Goal: Transaction & Acquisition: Purchase product/service

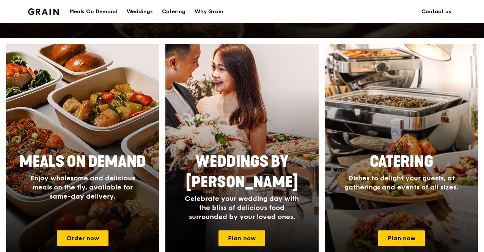
scroll to position [380, 0]
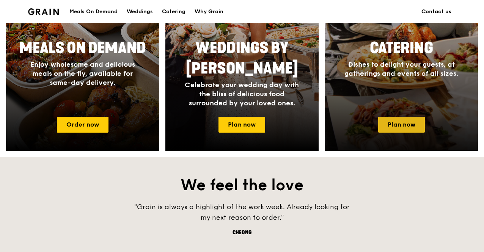
click at [419, 123] on link "Plan now" at bounding box center [402, 125] width 47 height 16
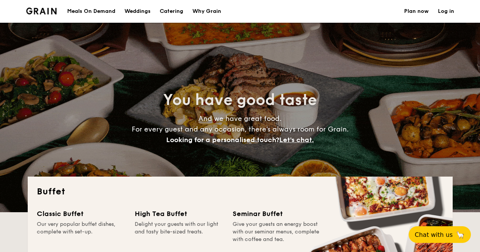
select select
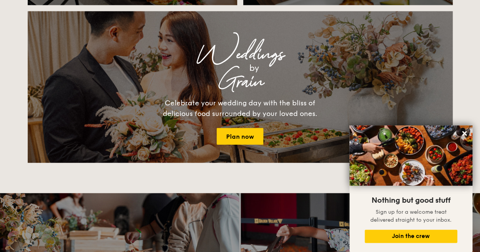
scroll to position [721, 0]
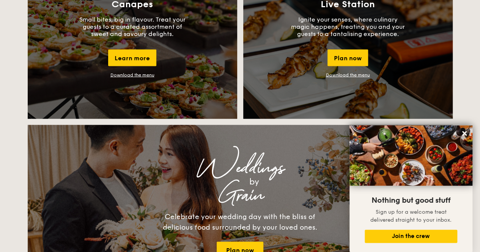
click at [348, 76] on link "Download the menu" at bounding box center [348, 75] width 44 height 5
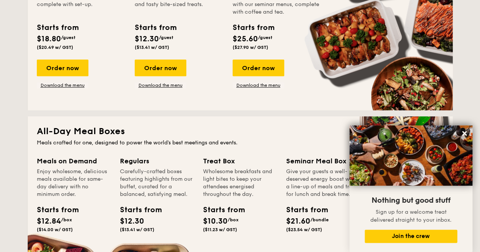
scroll to position [152, 0]
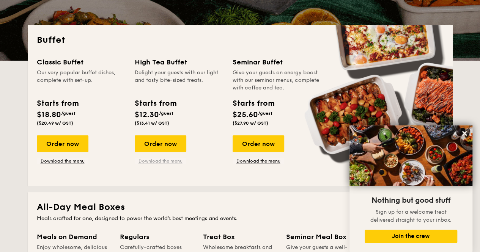
click at [162, 161] on link "Download the menu" at bounding box center [161, 161] width 52 height 6
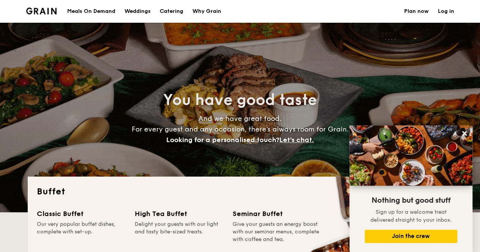
scroll to position [76, 0]
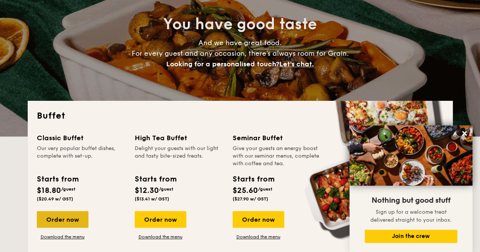
click at [51, 215] on div "Order now" at bounding box center [63, 219] width 52 height 17
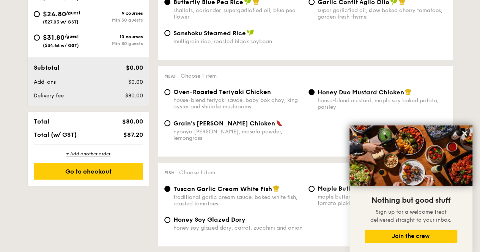
scroll to position [304, 0]
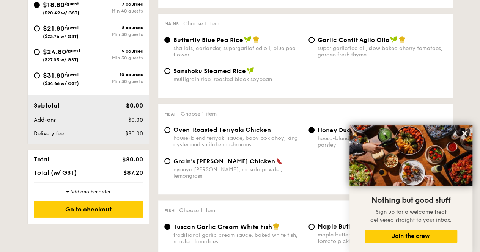
select select
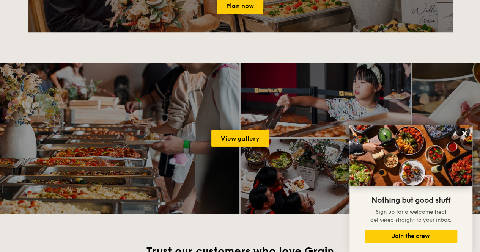
scroll to position [76, 0]
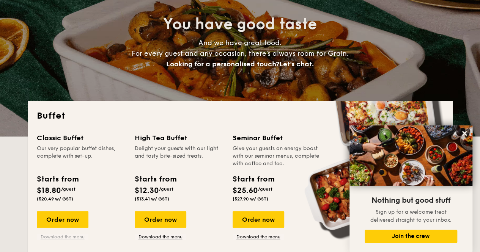
click at [78, 238] on link "Download the menu" at bounding box center [63, 237] width 52 height 6
